Goal: Transaction & Acquisition: Download file/media

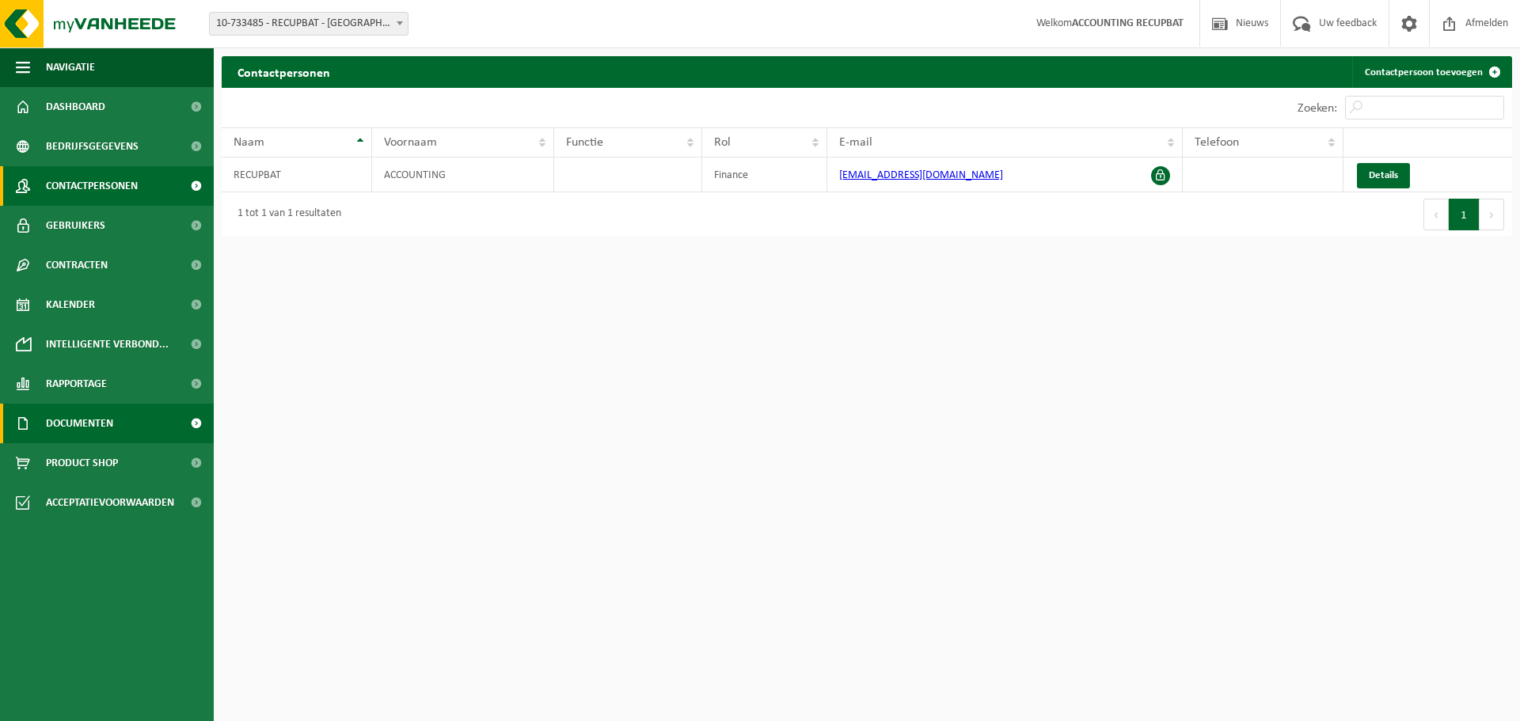
click at [108, 432] on span "Documenten" at bounding box center [79, 424] width 67 height 40
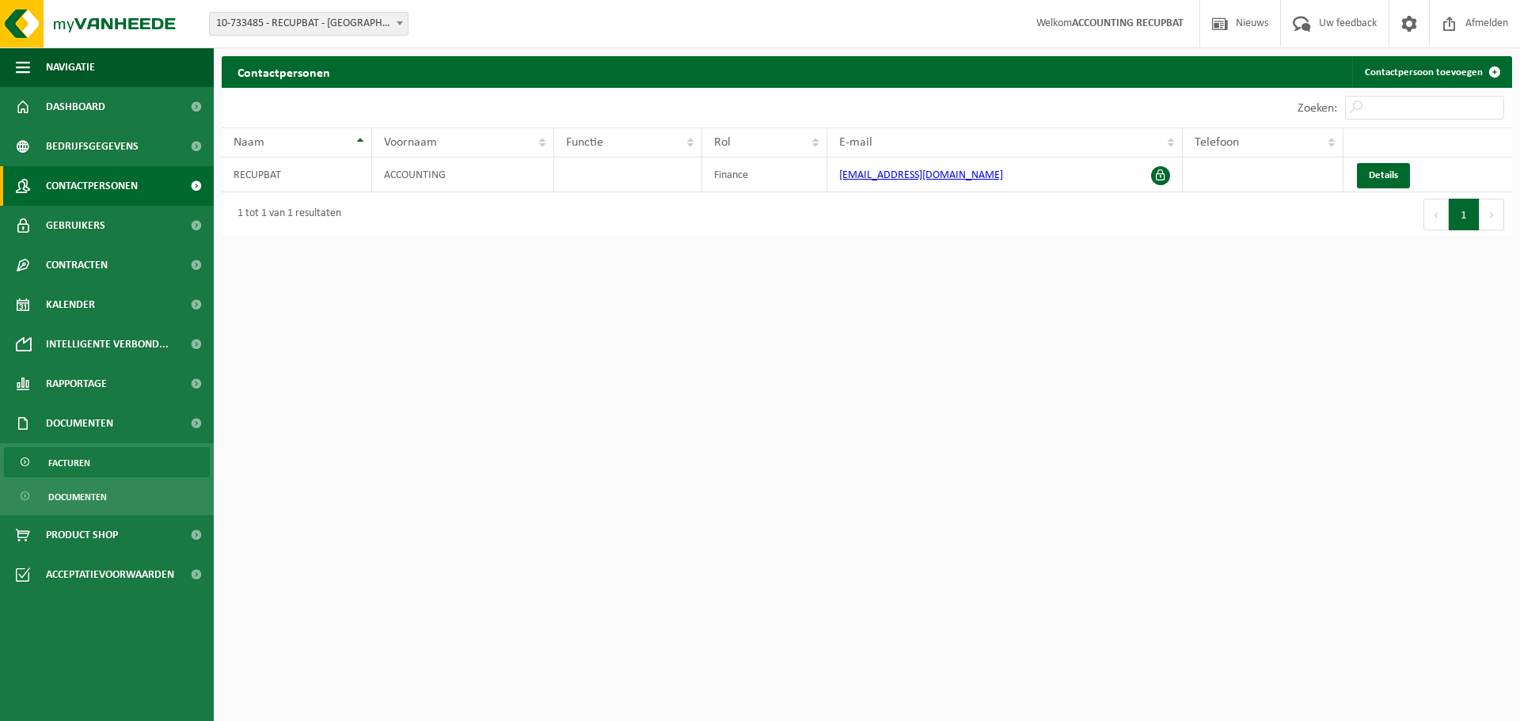
click at [85, 462] on span "Facturen" at bounding box center [69, 463] width 42 height 30
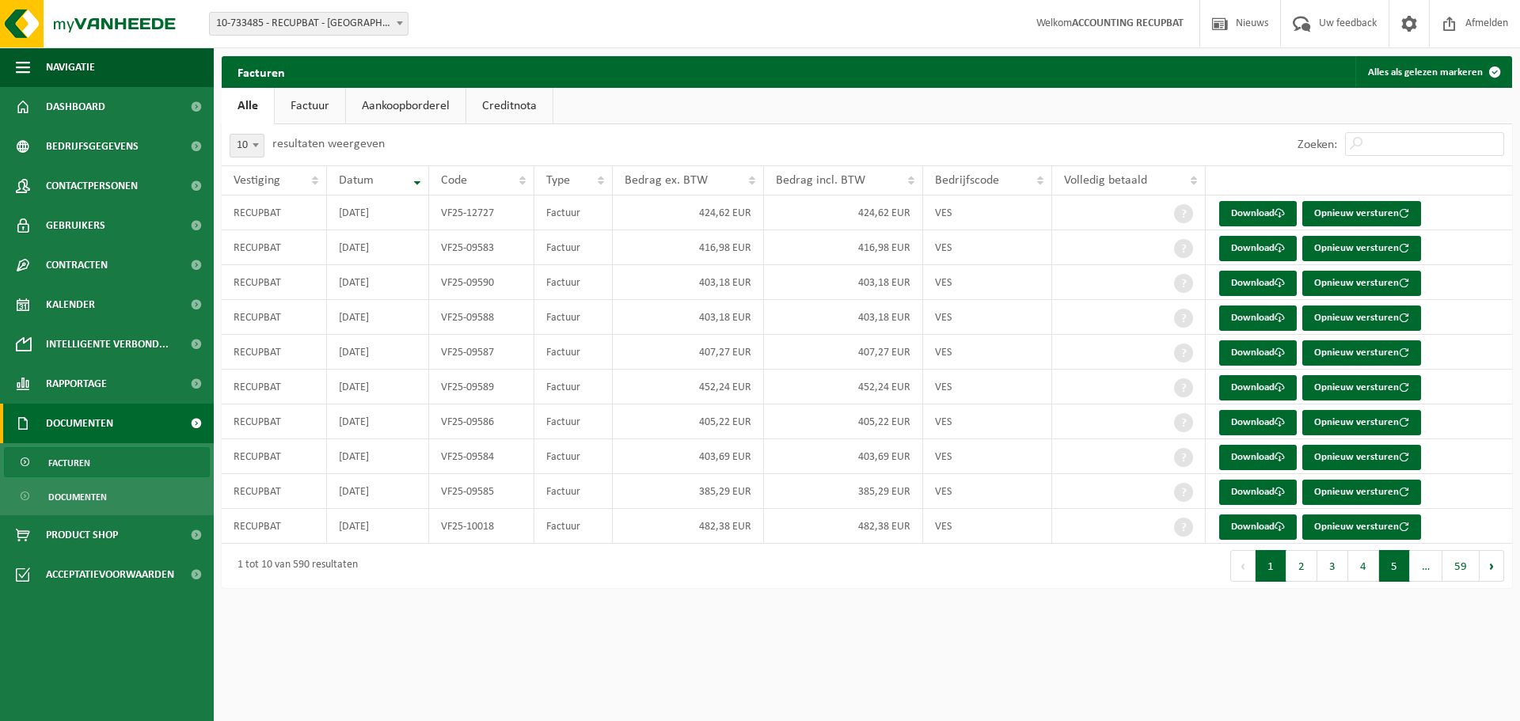
click at [1390, 559] on button "5" at bounding box center [1394, 566] width 31 height 32
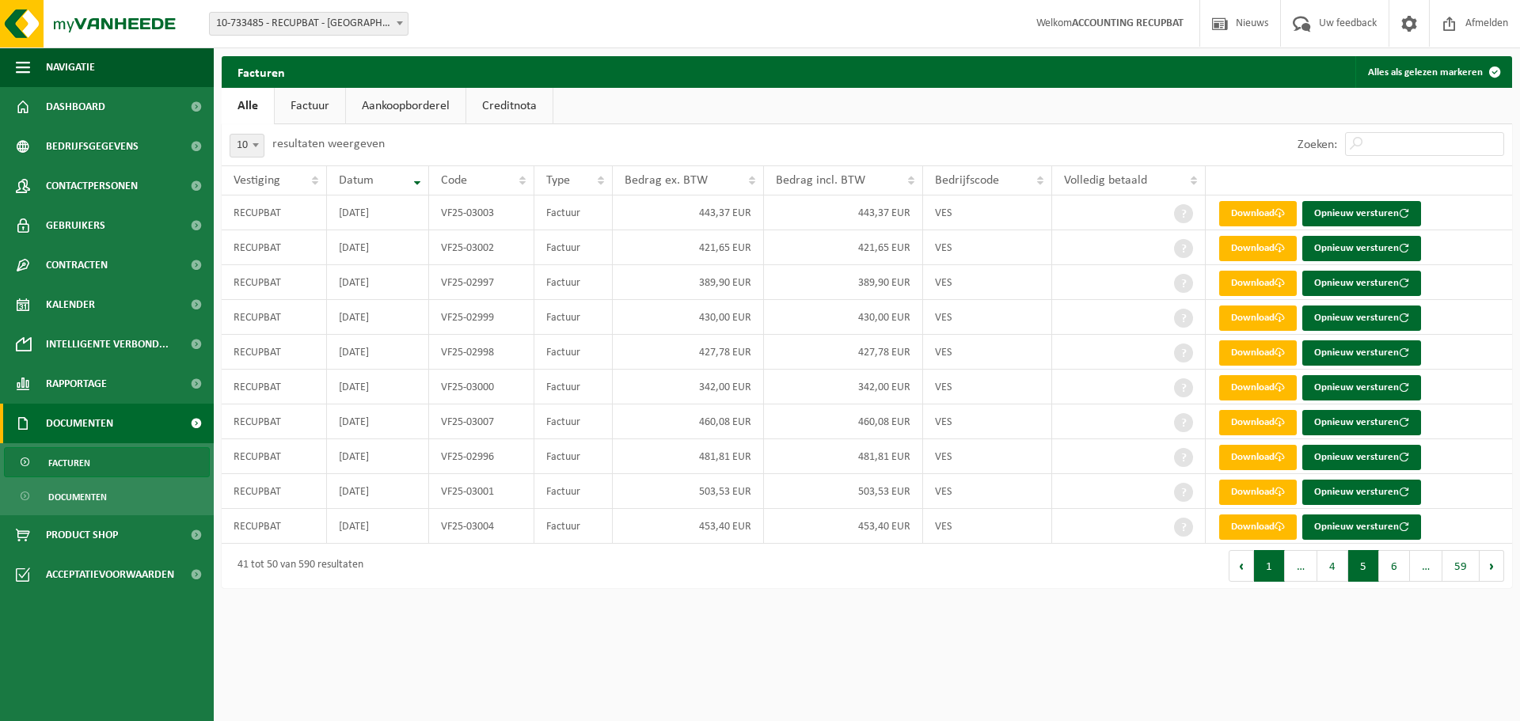
click at [1272, 567] on button "1" at bounding box center [1269, 566] width 31 height 32
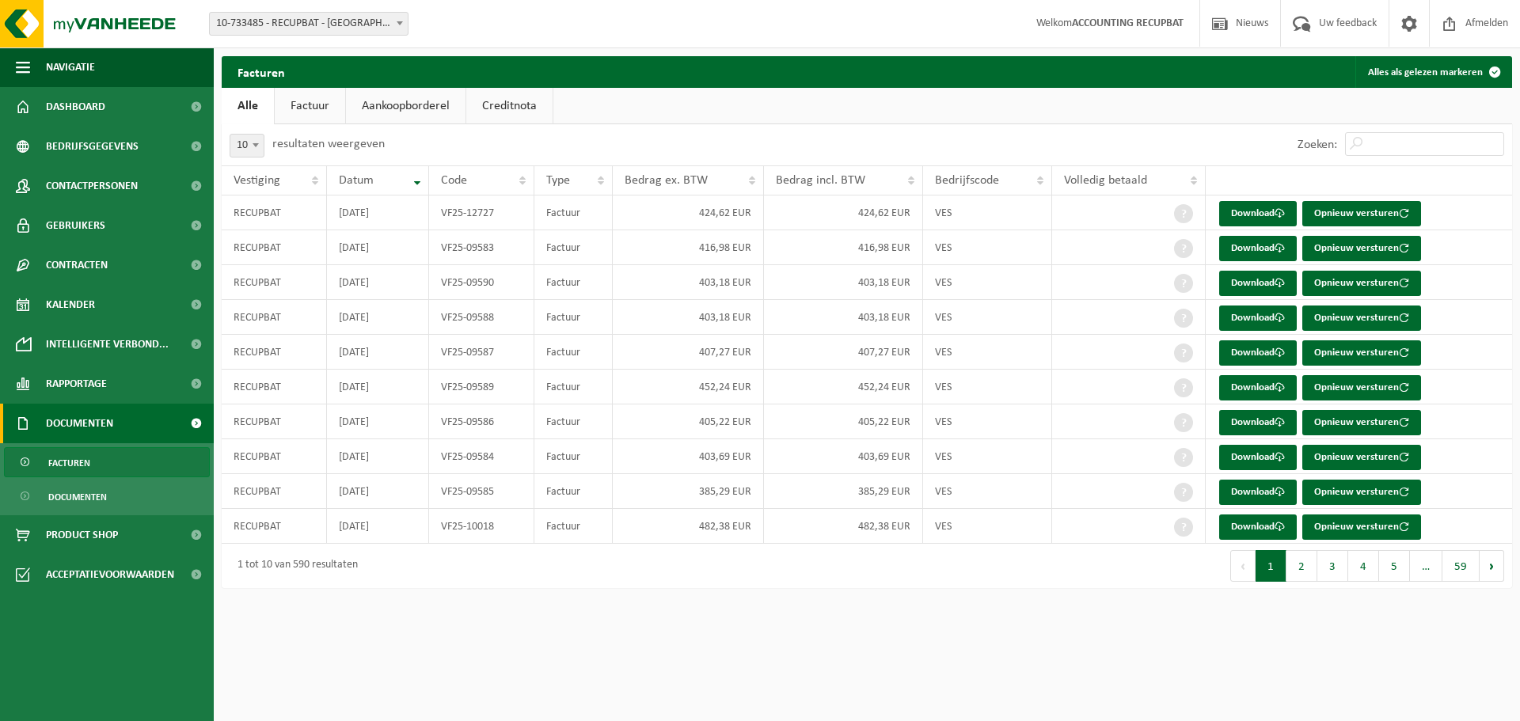
click at [254, 146] on b at bounding box center [256, 145] width 6 height 4
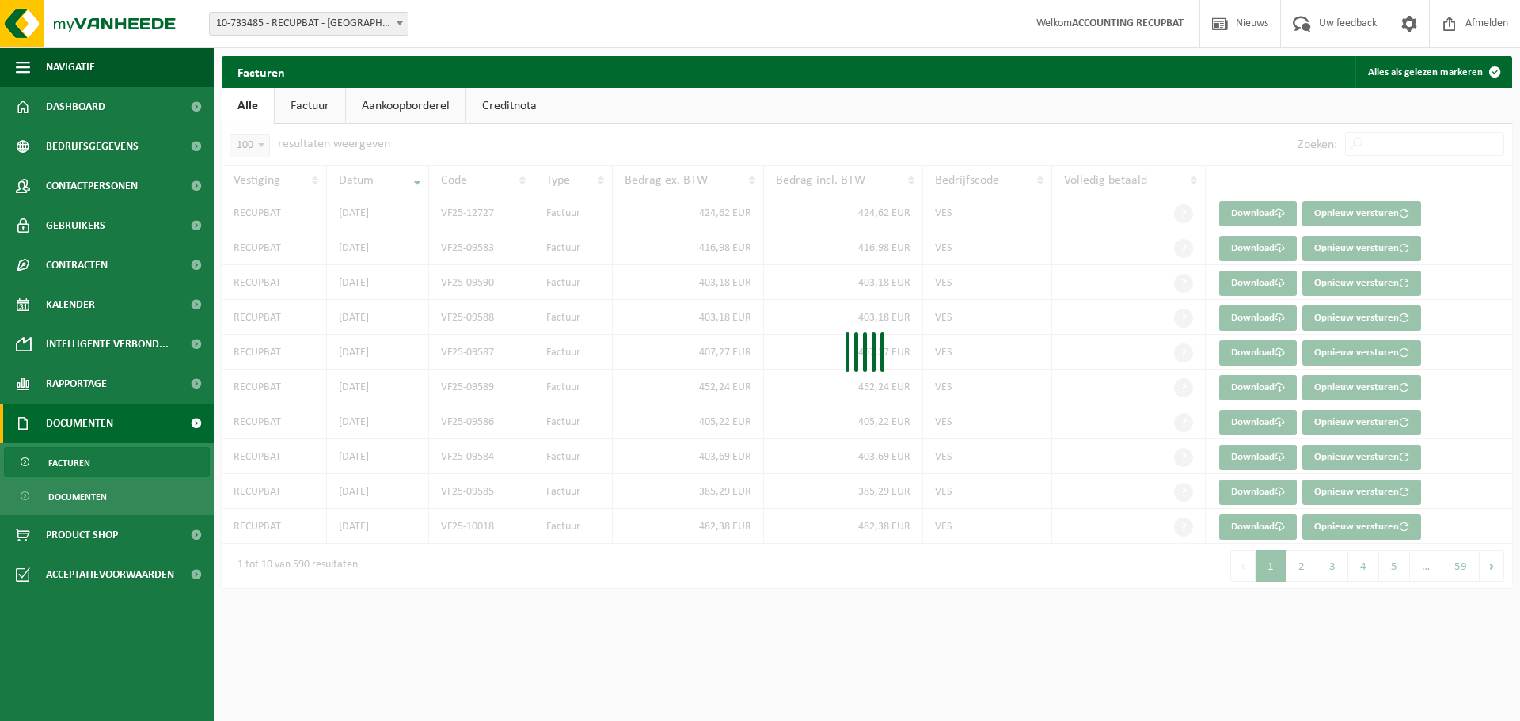
select select "100"
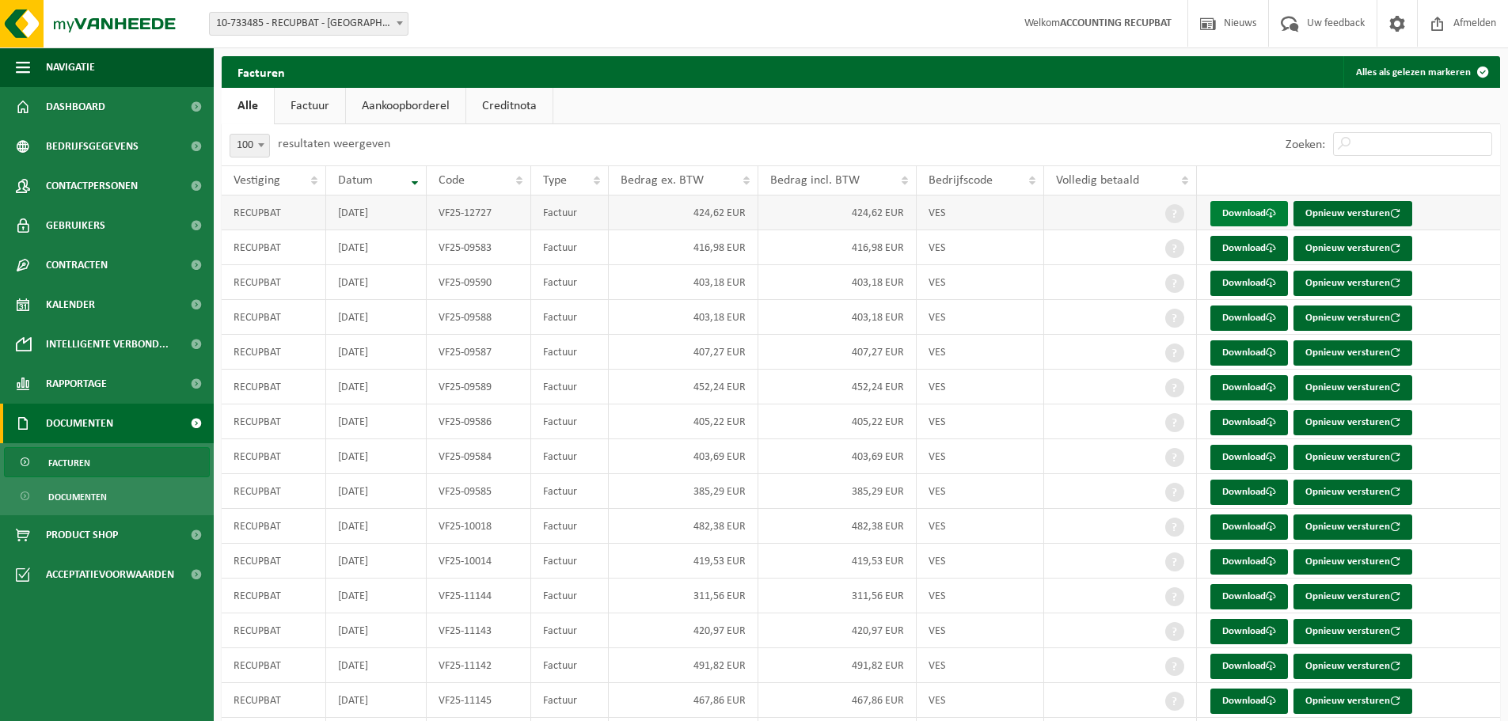
click at [1258, 209] on link "Download" at bounding box center [1249, 213] width 78 height 25
click at [1257, 211] on link "Download" at bounding box center [1249, 213] width 78 height 25
click at [1243, 250] on link "Download" at bounding box center [1249, 248] width 78 height 25
click at [1241, 282] on link "Download" at bounding box center [1249, 283] width 78 height 25
click at [1249, 316] on link "Download" at bounding box center [1249, 318] width 78 height 25
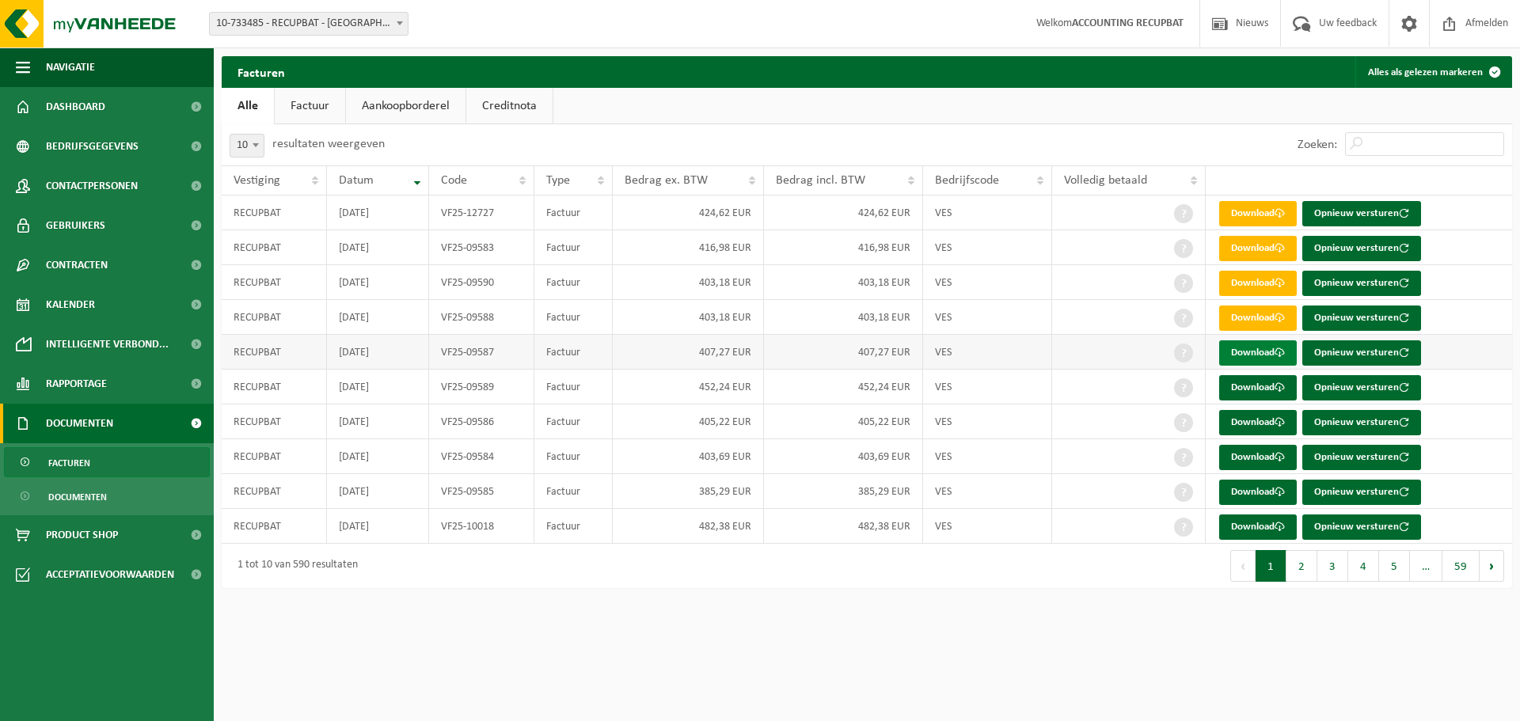
click at [1254, 350] on link "Download" at bounding box center [1258, 352] width 78 height 25
click at [1275, 395] on link "Download" at bounding box center [1258, 387] width 78 height 25
click at [1270, 416] on link "Download" at bounding box center [1258, 422] width 78 height 25
click at [1239, 465] on link "Download" at bounding box center [1258, 457] width 78 height 25
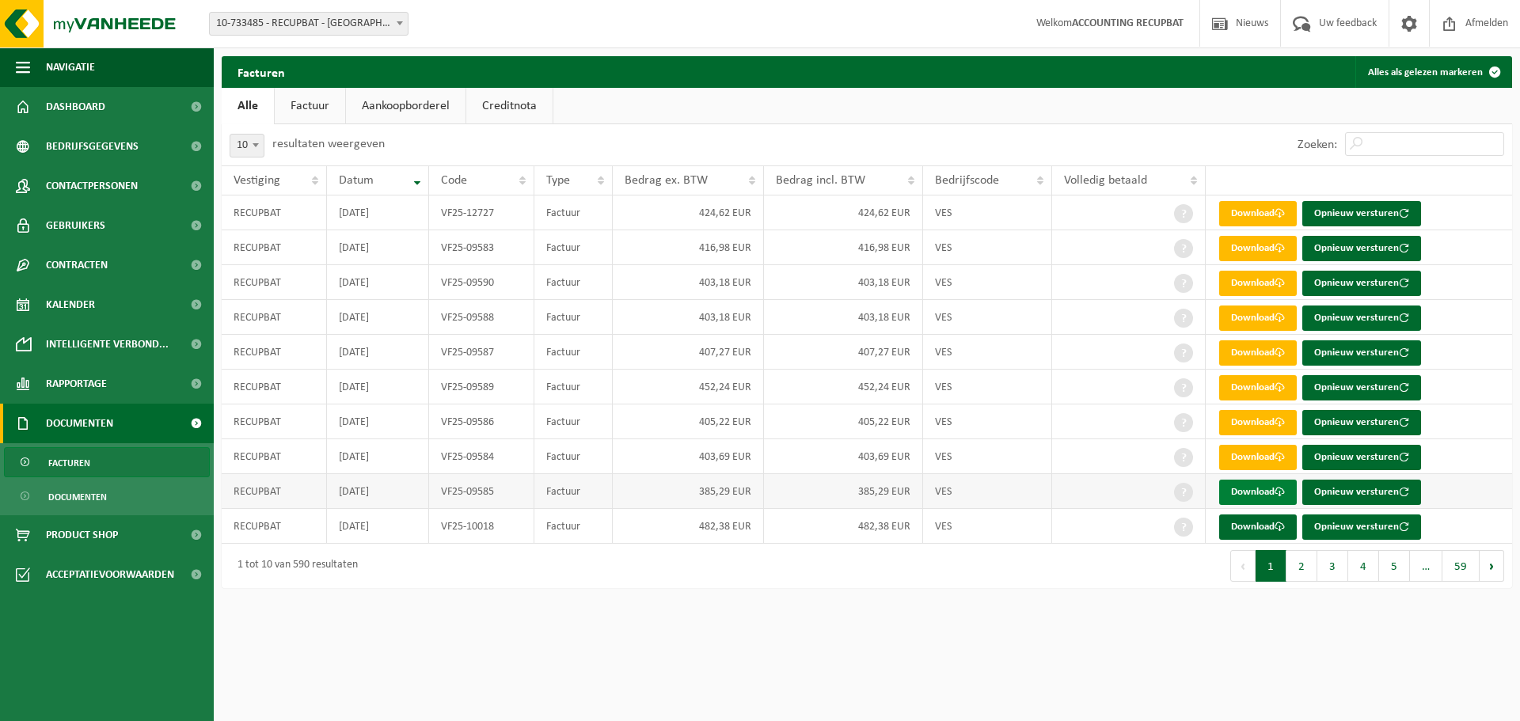
click at [1264, 492] on link "Download" at bounding box center [1258, 492] width 78 height 25
click at [1259, 525] on link "Download" at bounding box center [1258, 527] width 78 height 25
click at [253, 142] on span at bounding box center [256, 145] width 16 height 21
select select "100"
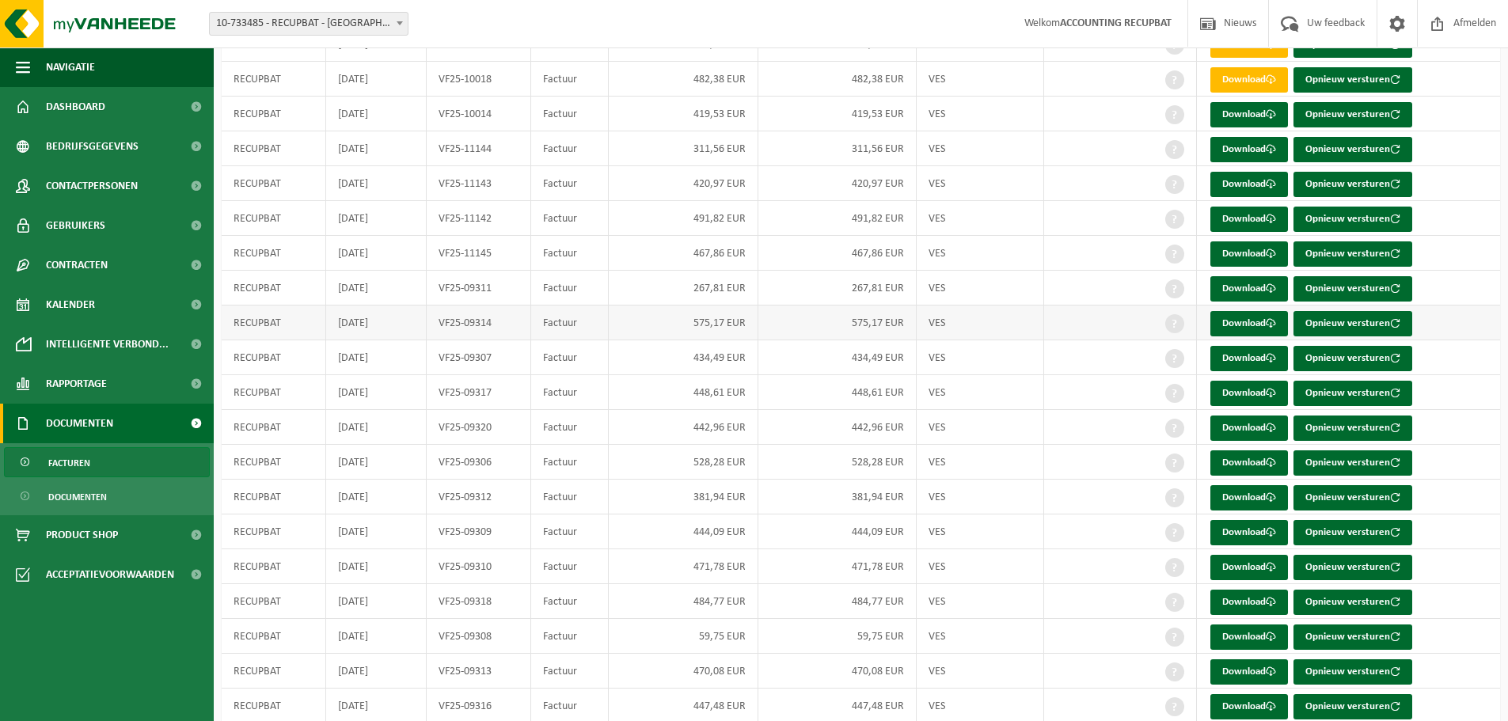
scroll to position [475, 0]
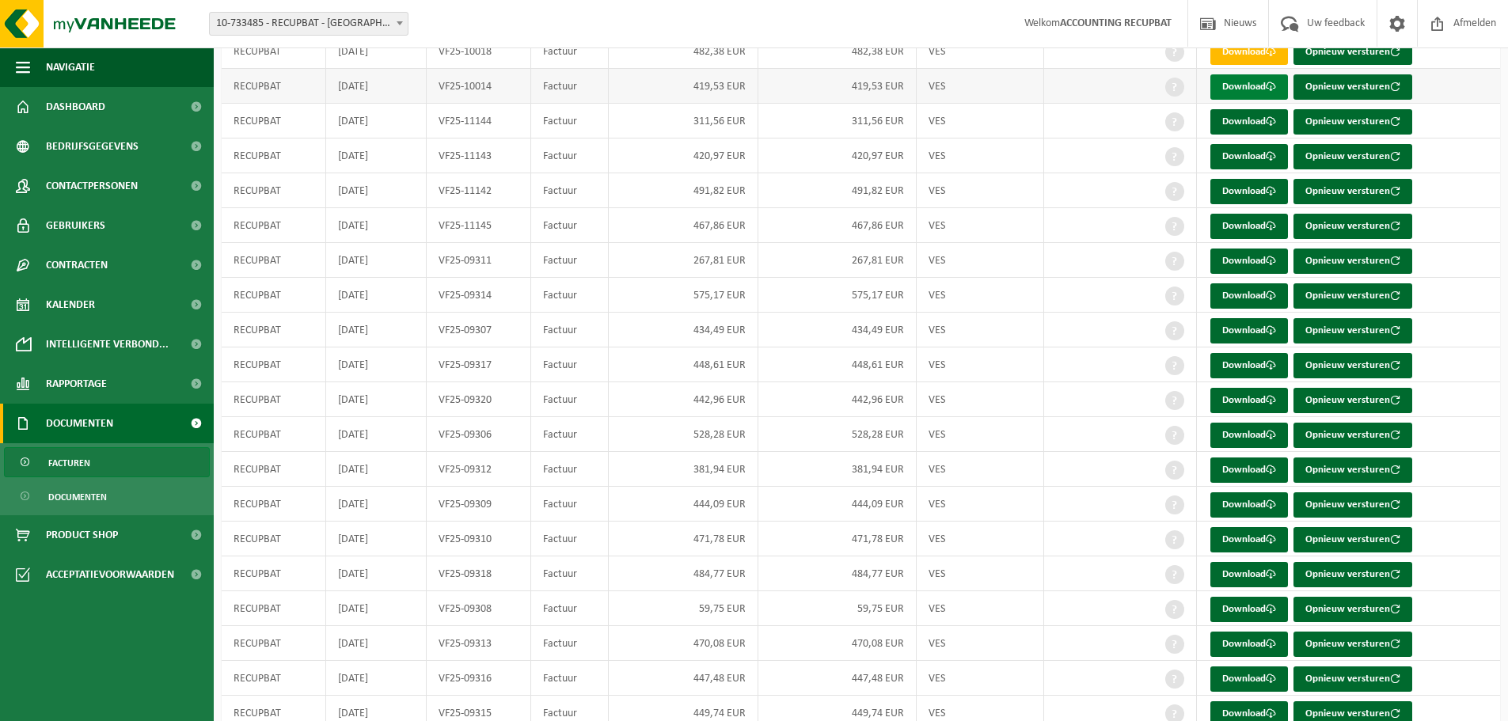
click at [1271, 89] on span at bounding box center [1271, 87] width 10 height 10
